Goal: Information Seeking & Learning: Learn about a topic

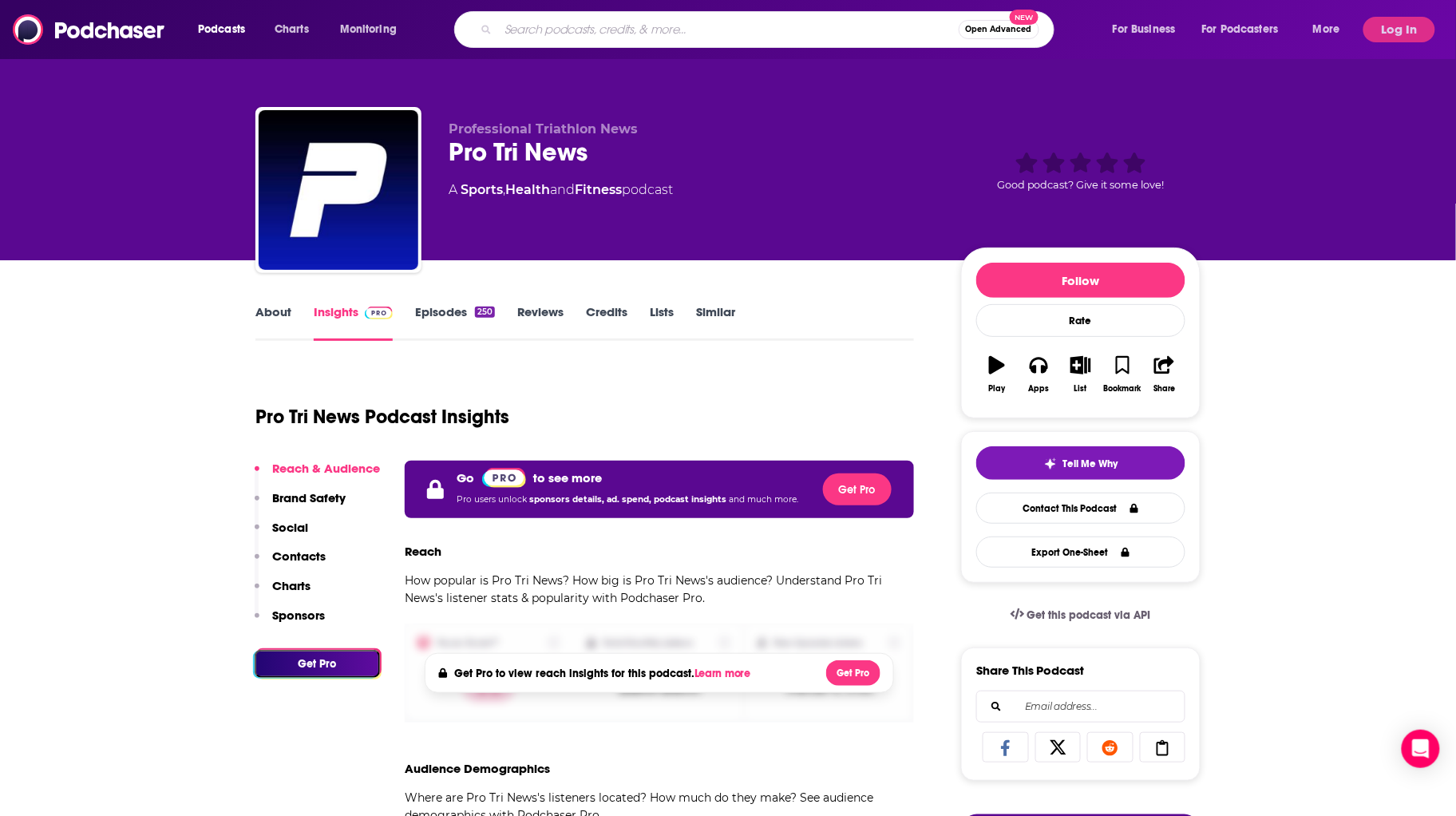
click at [622, 38] on input "Search podcasts, credits, & more..." at bounding box center [729, 29] width 461 height 26
type input "stupid questions"
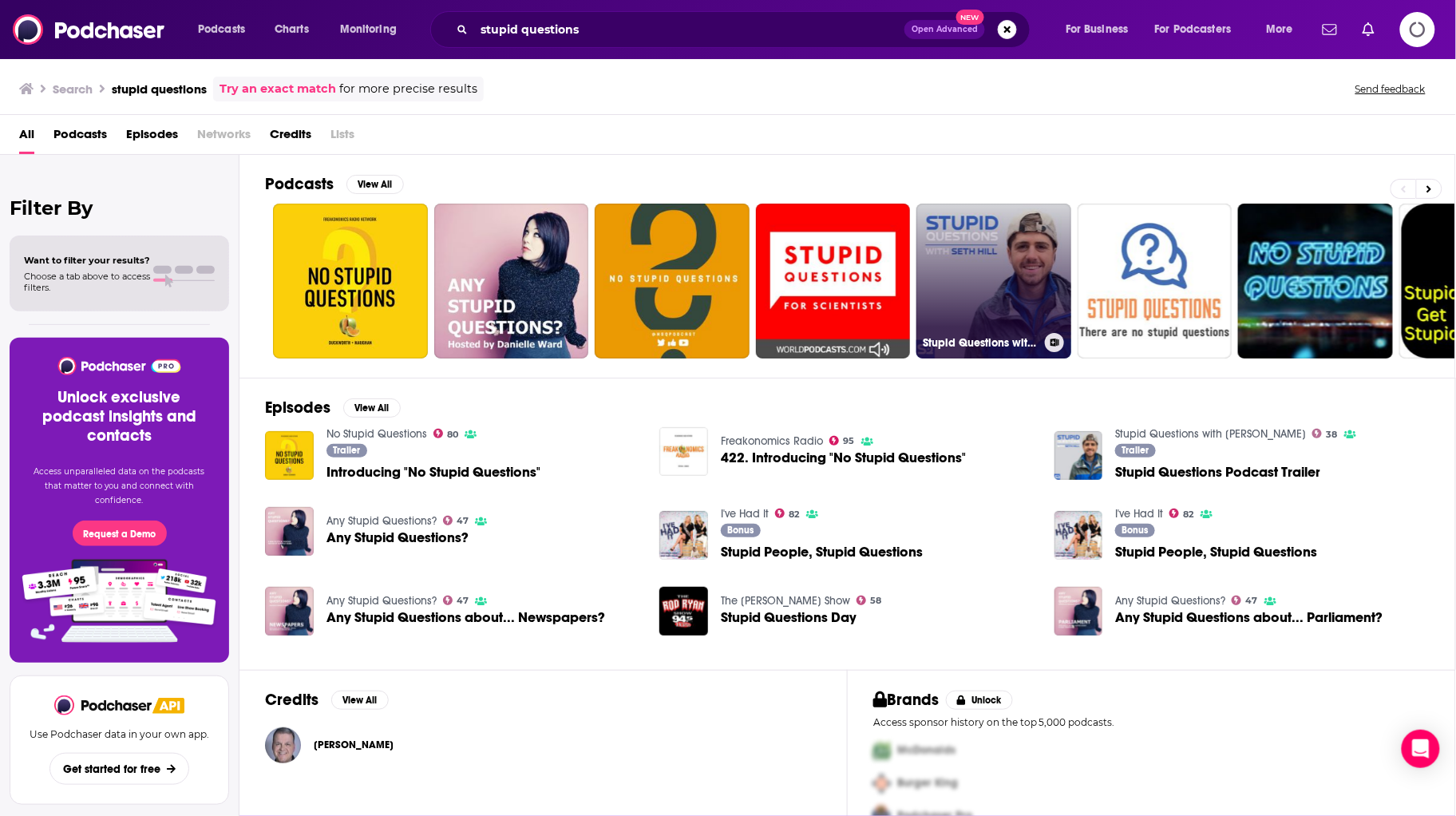
click at [957, 204] on link "Stupid Questions with [PERSON_NAME]" at bounding box center [993, 281] width 155 height 155
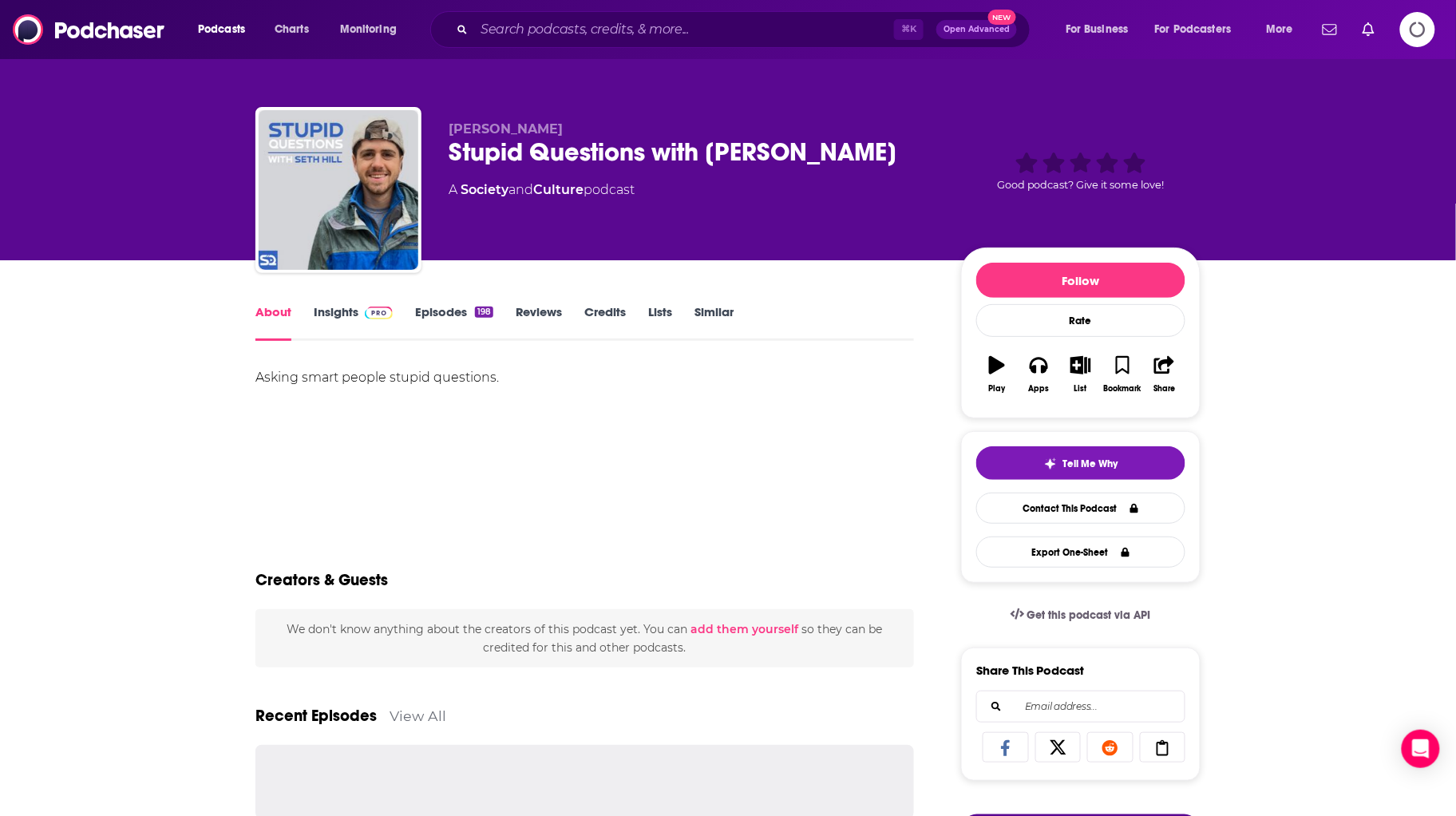
scroll to position [100, 0]
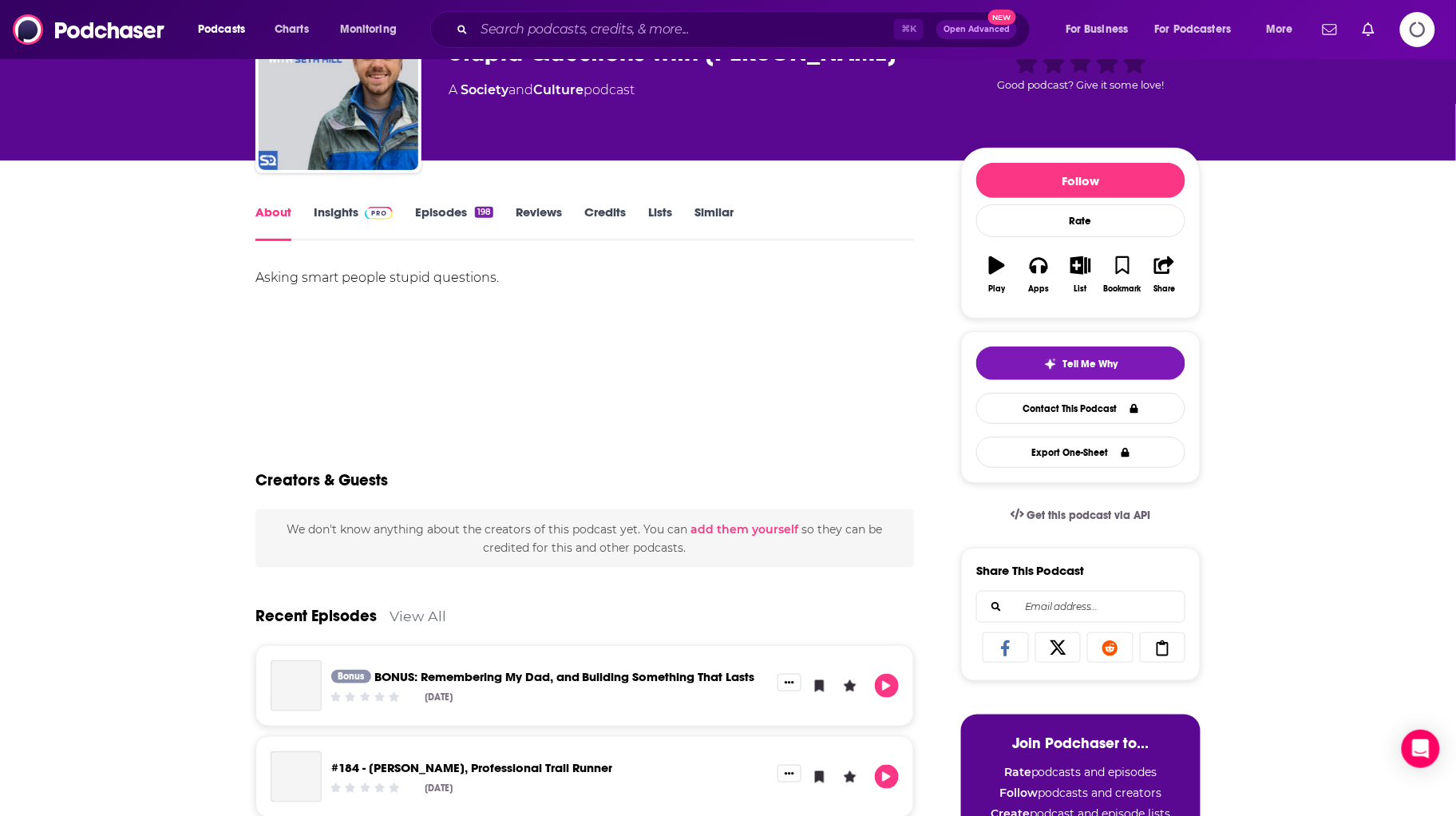
click at [338, 206] on link "Insights" at bounding box center [353, 223] width 79 height 37
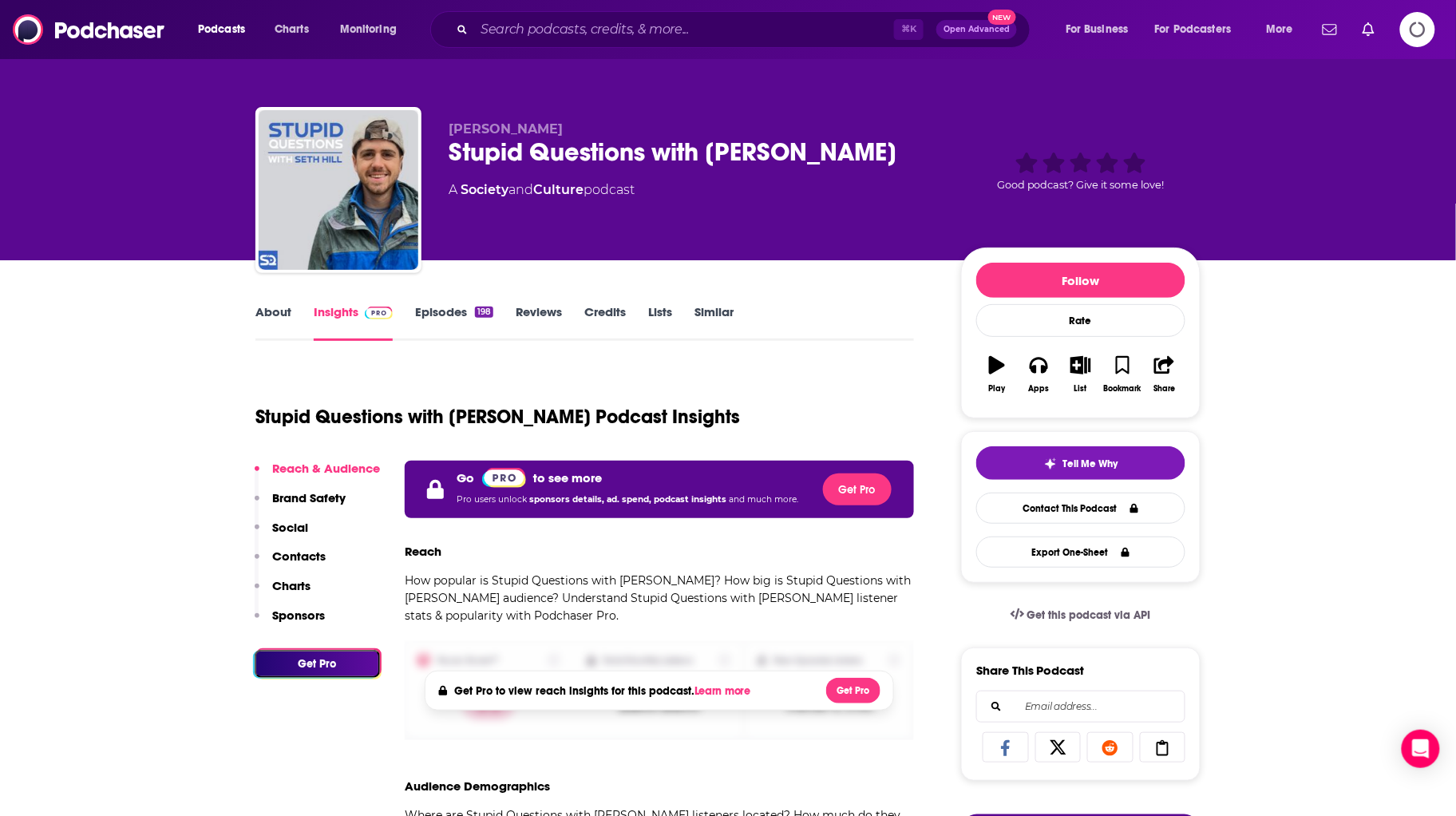
click at [1417, 33] on icon "Logging in" at bounding box center [1417, 29] width 46 height 46
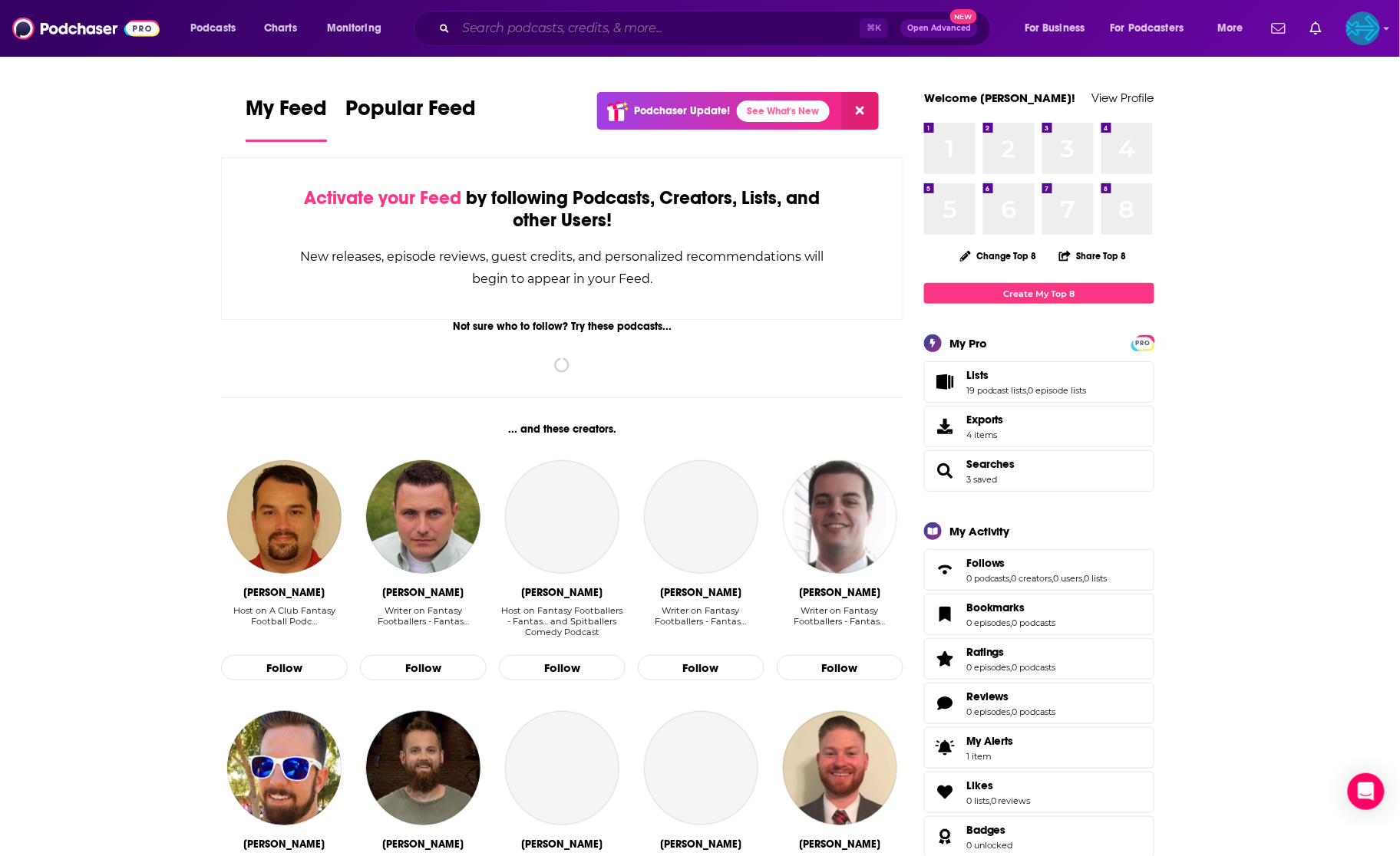
click at [610, 29] on input "Search podcasts, credits, & more..." at bounding box center [657, 28] width 403 height 25
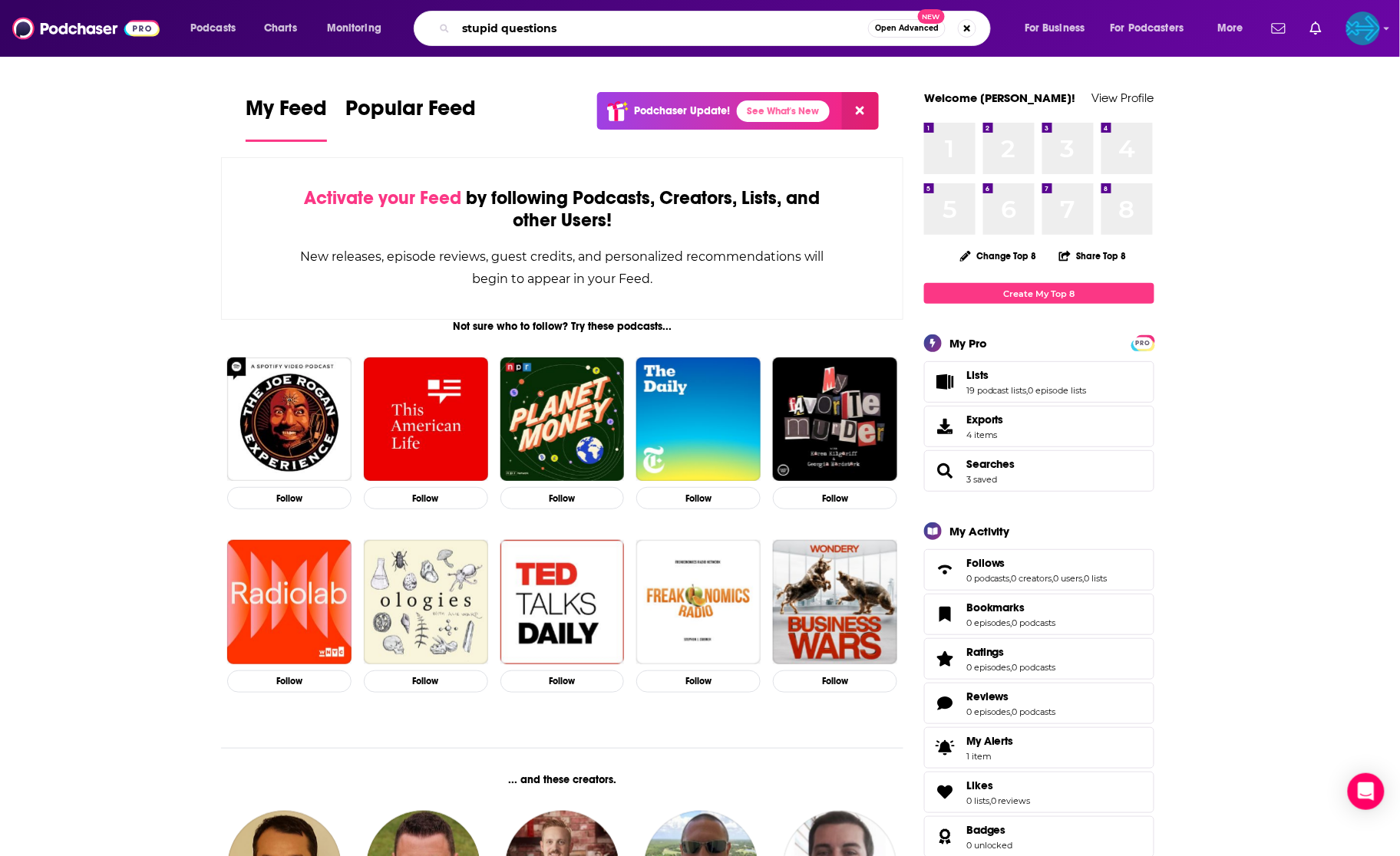
type input "stupid questions"
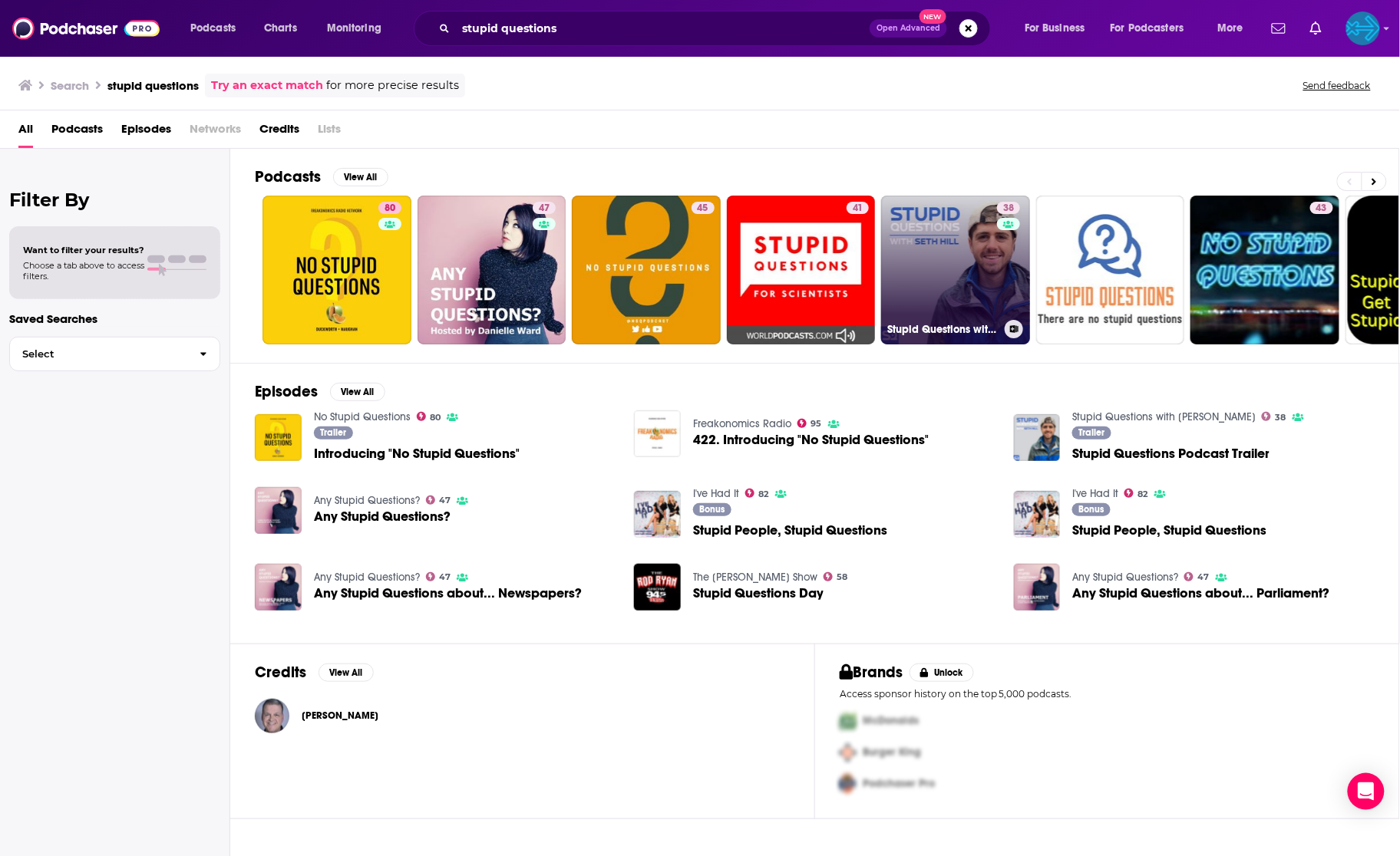
click at [983, 284] on link "38 Stupid Questions with Seth Hill" at bounding box center [955, 270] width 149 height 149
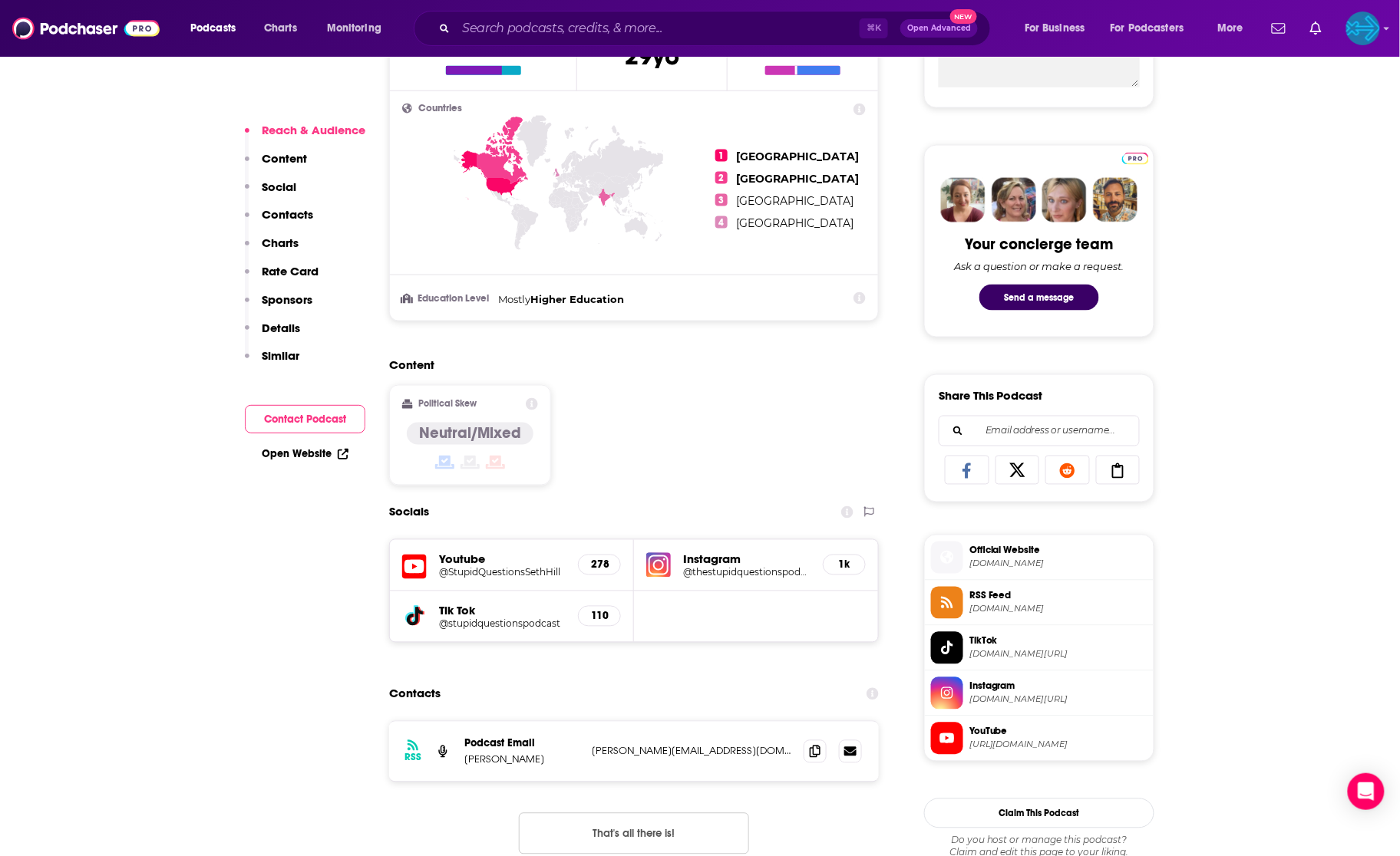
scroll to position [988, 0]
